Goal: Transaction & Acquisition: Purchase product/service

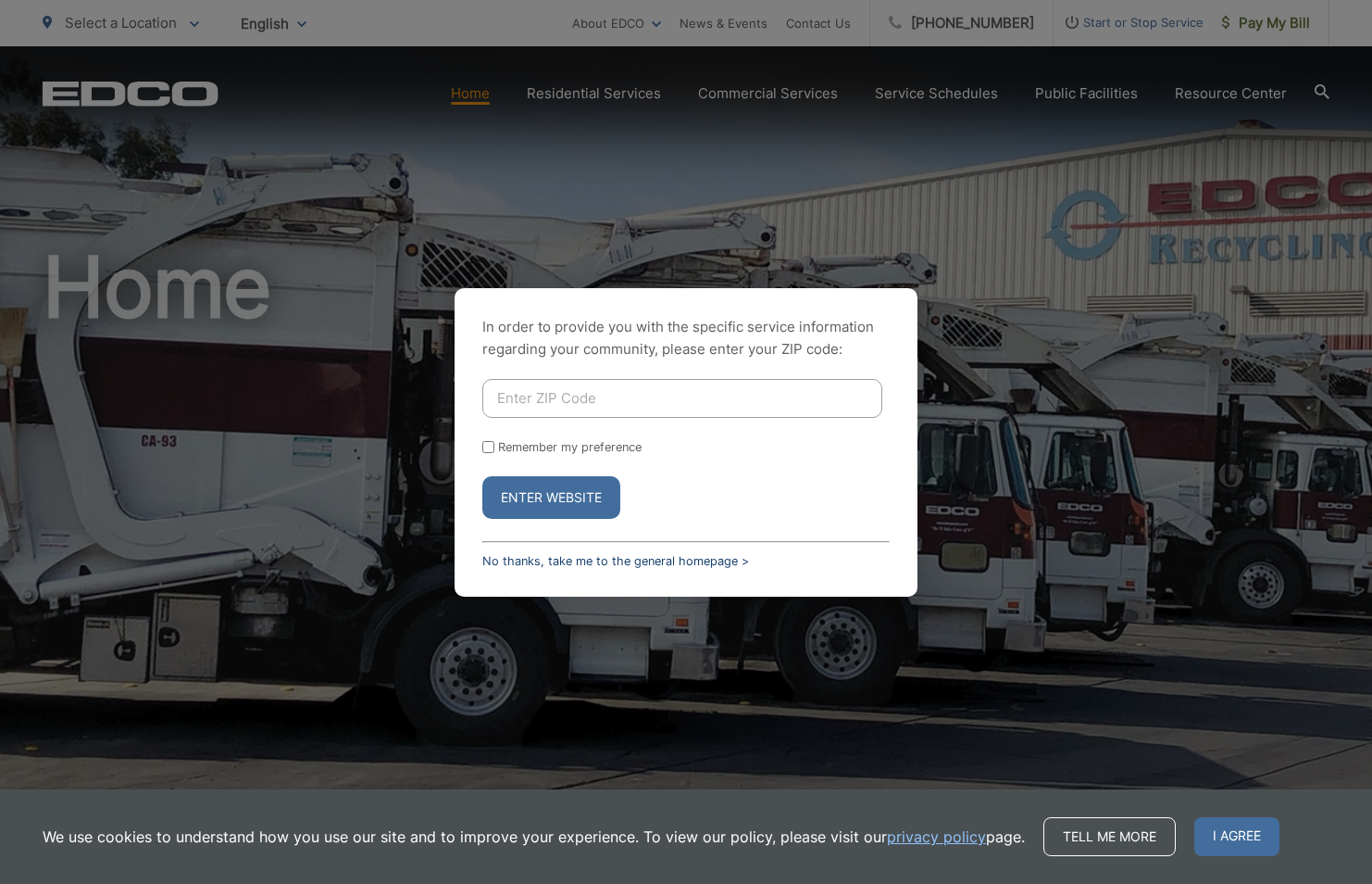
click at [582, 557] on link "No thanks, take me to the general homepage >" at bounding box center [616, 560] width 267 height 14
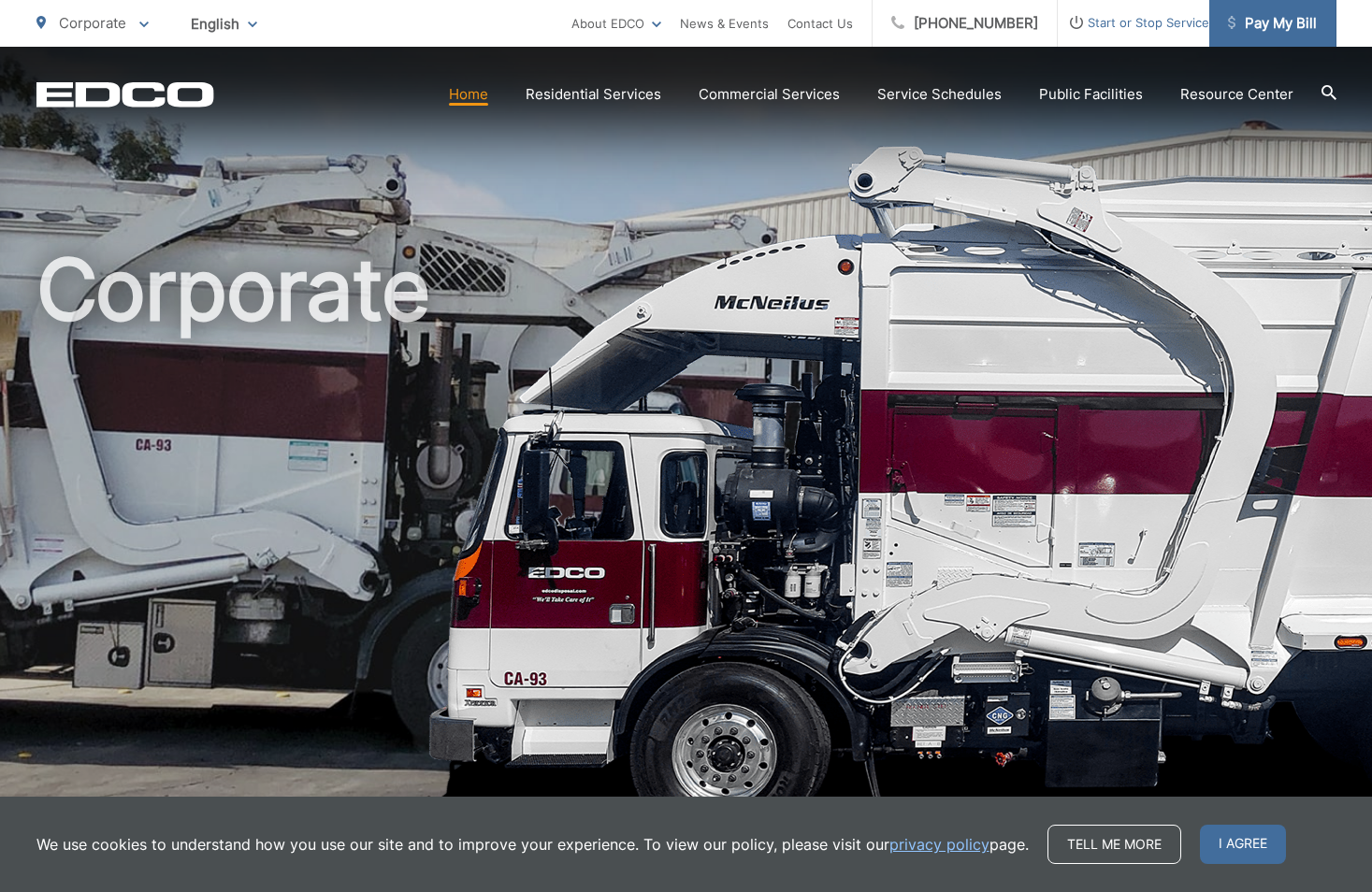
click at [1292, 24] on span "Pay My Bill" at bounding box center [1272, 23] width 89 height 22
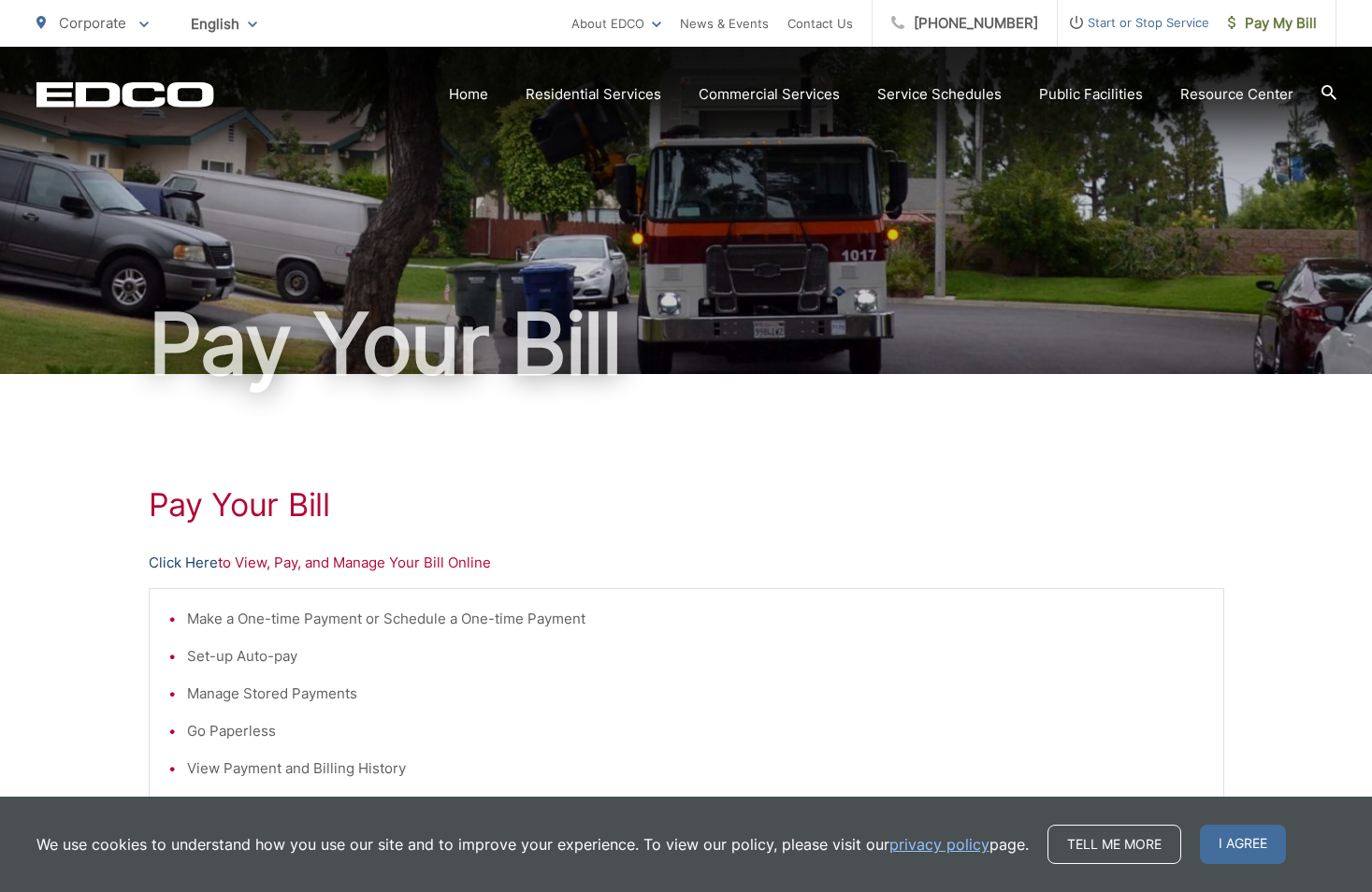
click at [186, 562] on link "Click Here" at bounding box center [184, 562] width 70 height 22
